Goal: Find specific page/section: Find specific page/section

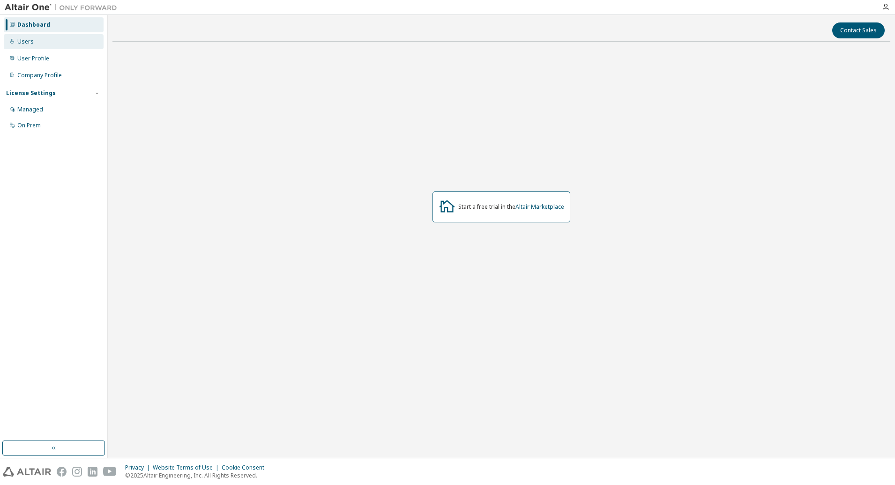
click at [23, 46] on div "Users" at bounding box center [54, 41] width 100 height 15
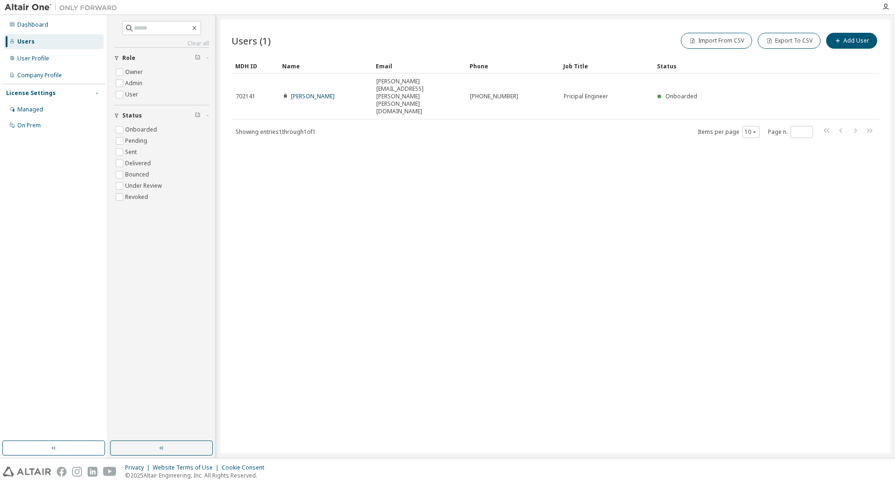
click at [98, 96] on icon "button" at bounding box center [97, 93] width 6 height 6
click at [92, 93] on div "License Settings" at bounding box center [53, 93] width 95 height 8
click at [43, 111] on div "Managed" at bounding box center [54, 109] width 100 height 15
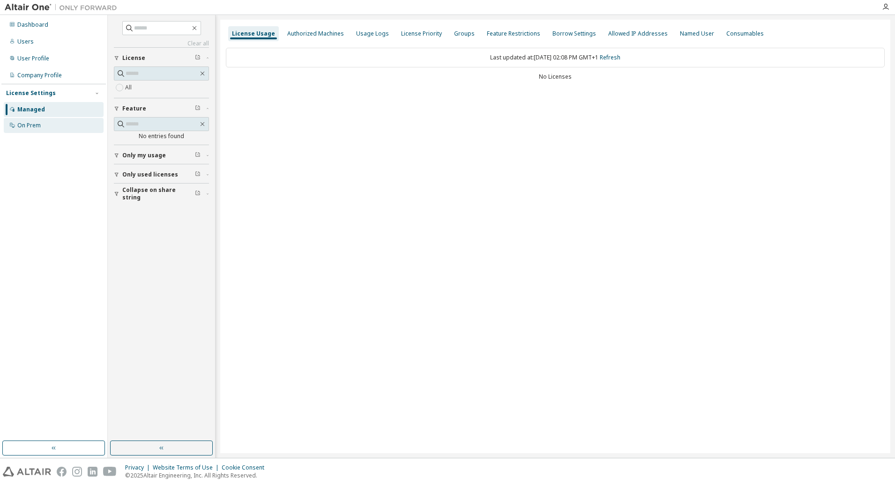
click at [32, 122] on div "On Prem" at bounding box center [28, 125] width 23 height 7
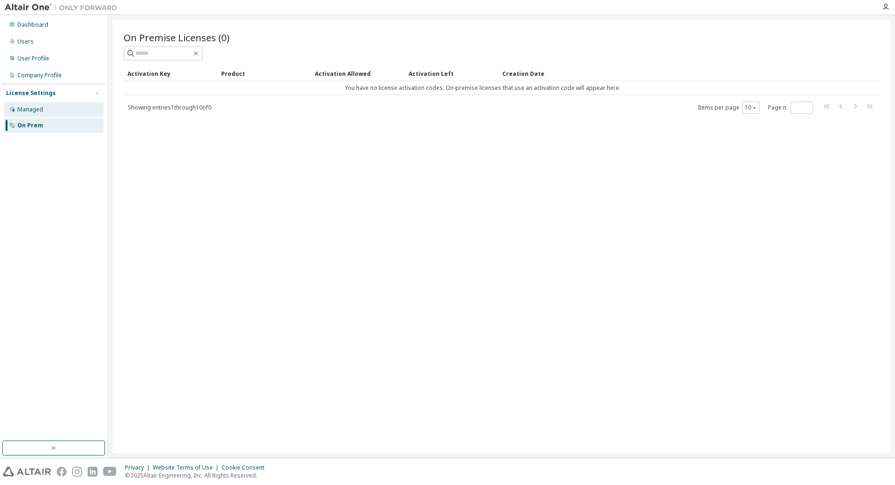
click at [50, 104] on div "Managed" at bounding box center [54, 109] width 100 height 15
